Goal: Register for event/course

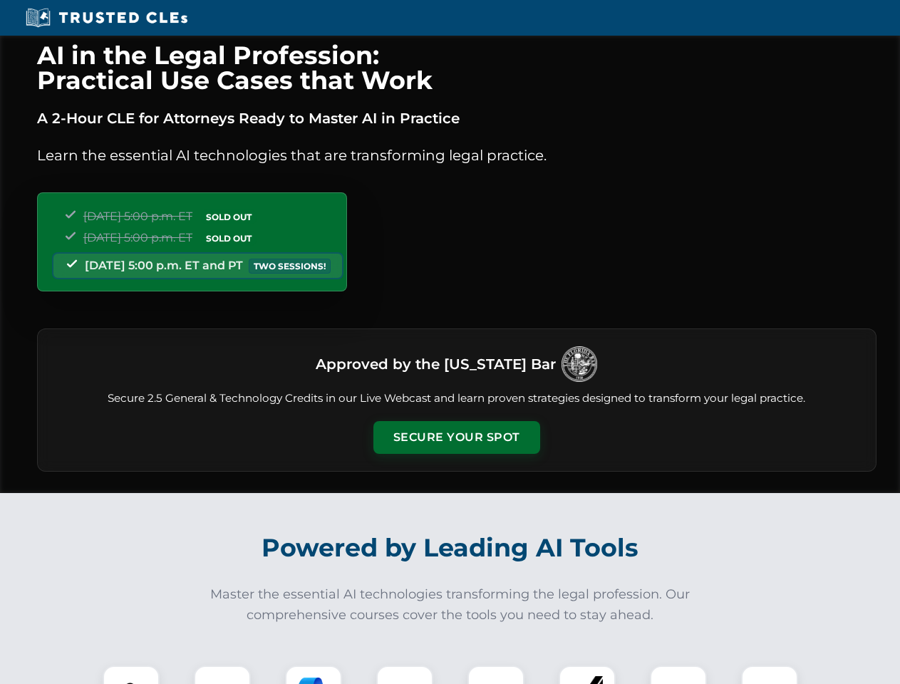
click at [456, 438] on button "Secure Your Spot" at bounding box center [456, 437] width 167 height 33
click at [131, 675] on img at bounding box center [130, 693] width 41 height 41
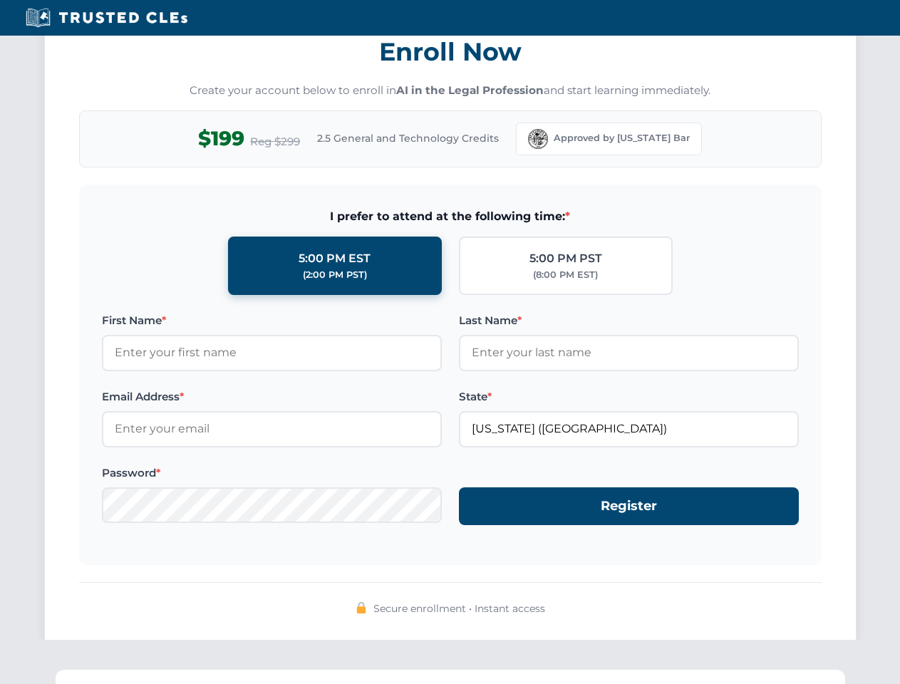
scroll to position [1399, 0]
